Goal: Information Seeking & Learning: Learn about a topic

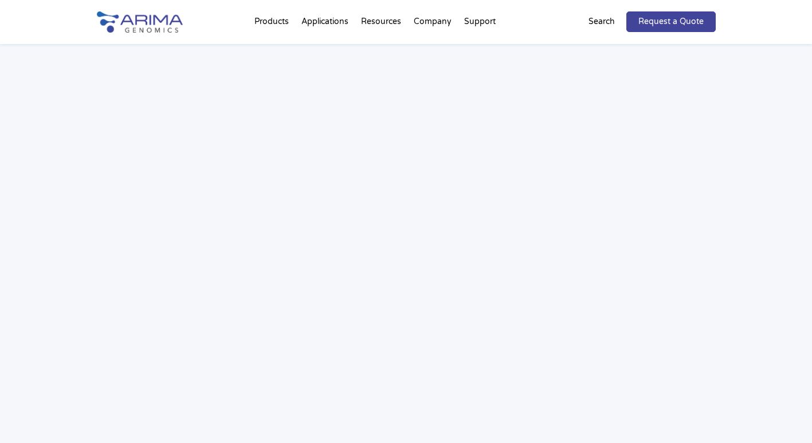
scroll to position [1673, 0]
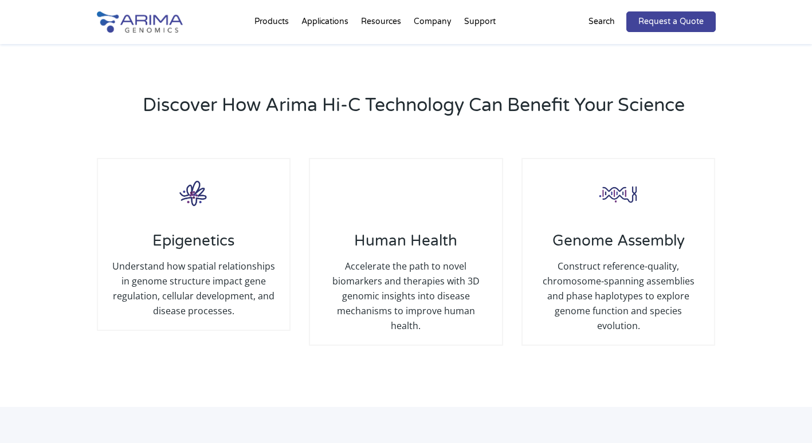
scroll to position [1249, 0]
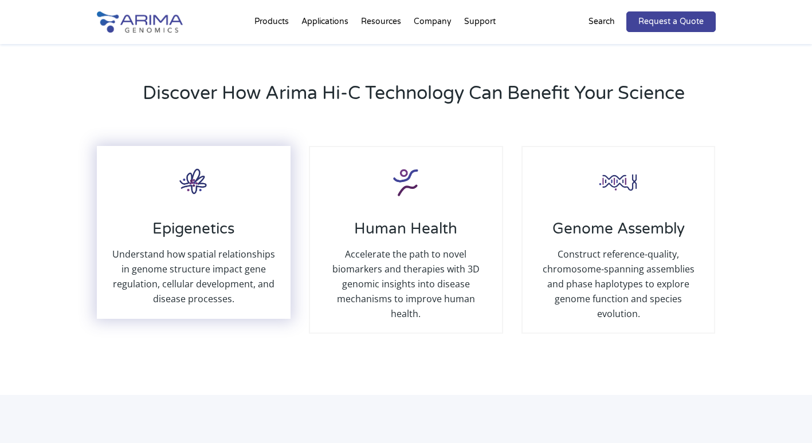
click at [215, 169] on img at bounding box center [194, 182] width 46 height 46
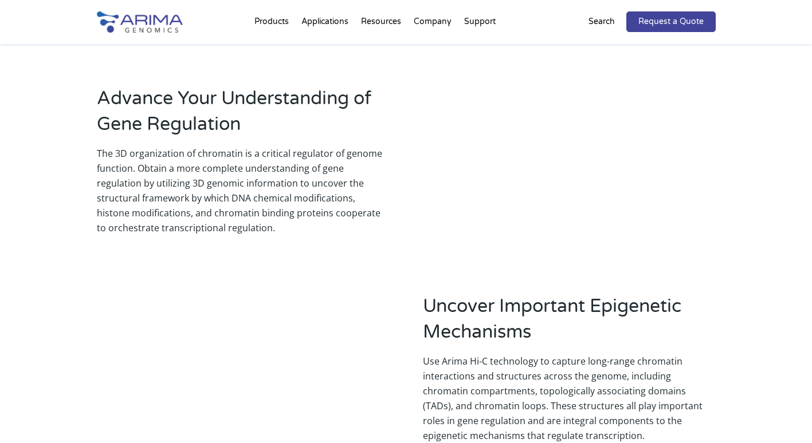
scroll to position [917, 0]
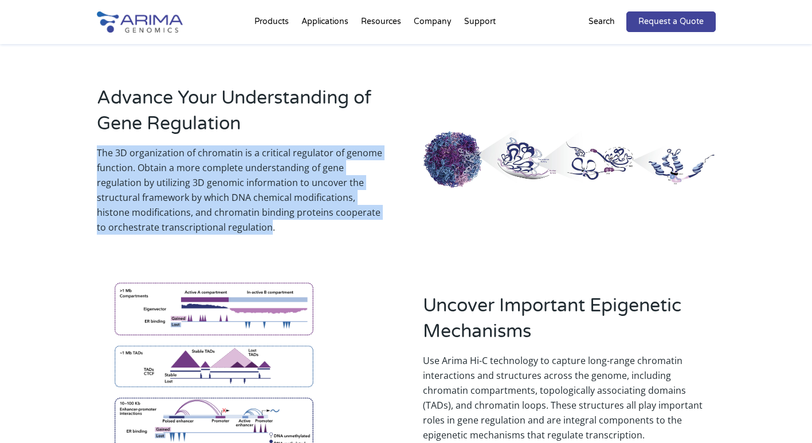
drag, startPoint x: 257, startPoint y: 213, endPoint x: 92, endPoint y: 140, distance: 181.1
click at [92, 140] on div "Advance Your Understanding of Gene Regulation The 3D organization of chromatin …" at bounding box center [406, 270] width 812 height 493
drag, startPoint x: 92, startPoint y: 140, endPoint x: 152, endPoint y: 155, distance: 62.5
copy p "The 3D organization of chromatin is a critical regulator of genome function. ​​…"
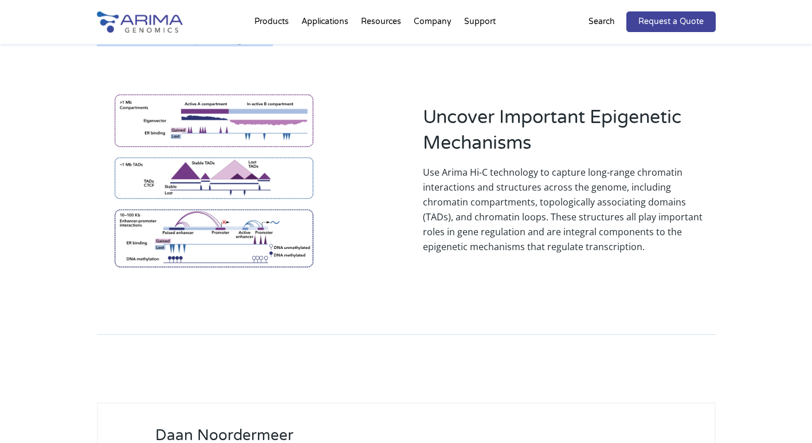
scroll to position [1100, 0]
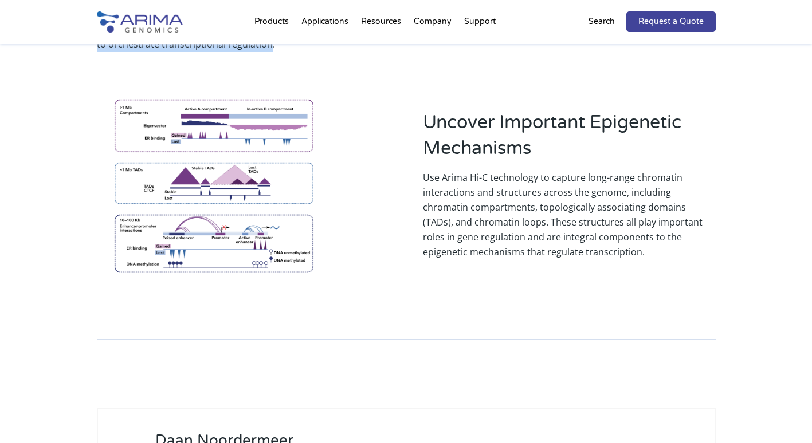
click at [308, 179] on img at bounding box center [214, 184] width 234 height 205
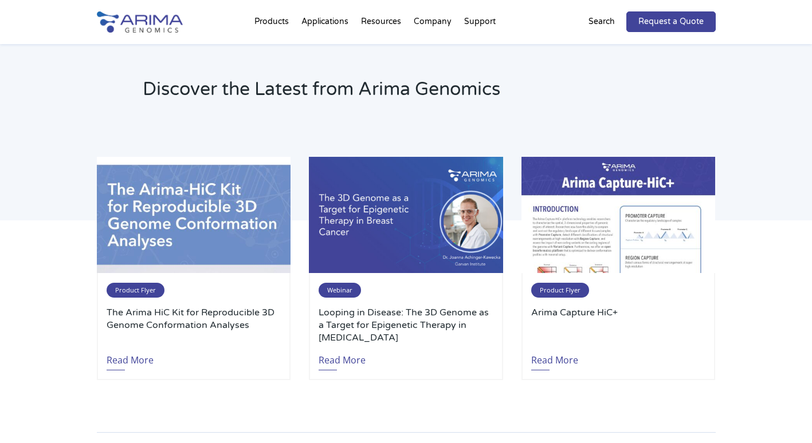
scroll to position [1696, 0]
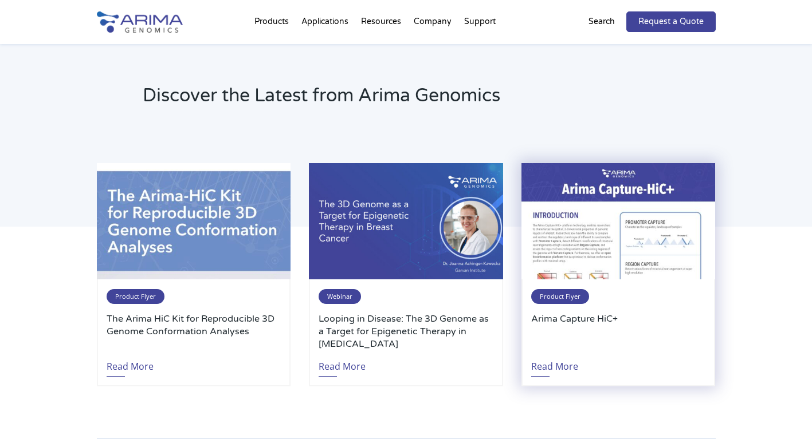
click at [583, 352] on div "Product Flyer Arima Capture HiC+ Read More" at bounding box center [618, 333] width 194 height 107
click at [567, 352] on link "Read More" at bounding box center [554, 364] width 47 height 26
